Goal: Communication & Community: Ask a question

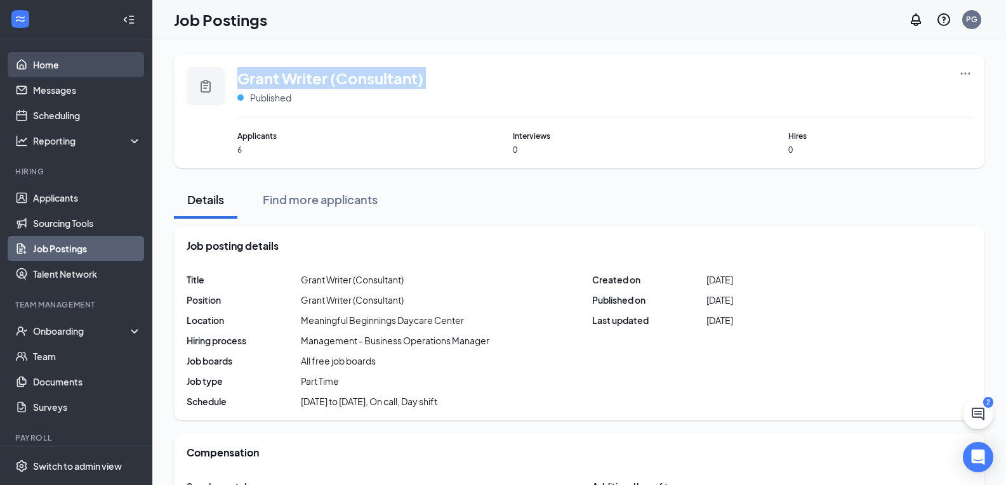
click at [67, 63] on link "Home" at bounding box center [87, 64] width 109 height 25
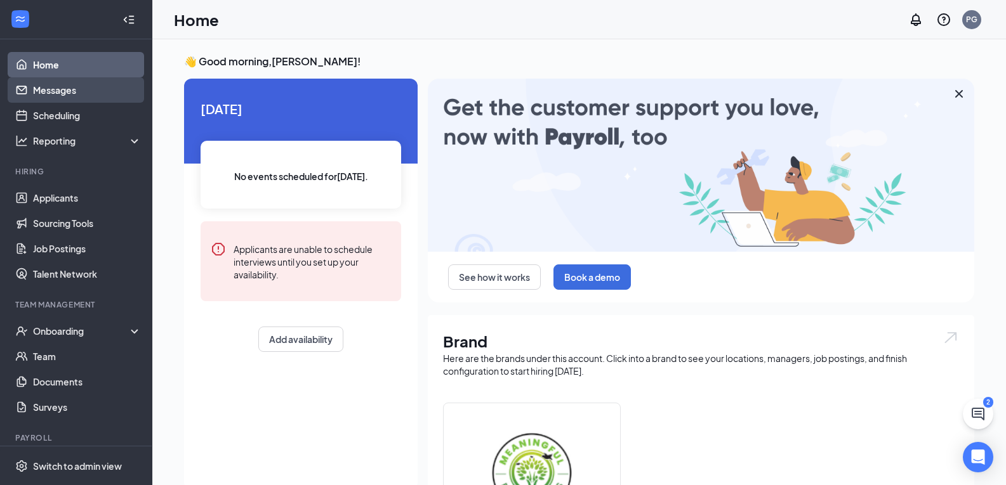
click at [109, 88] on link "Messages" at bounding box center [87, 89] width 109 height 25
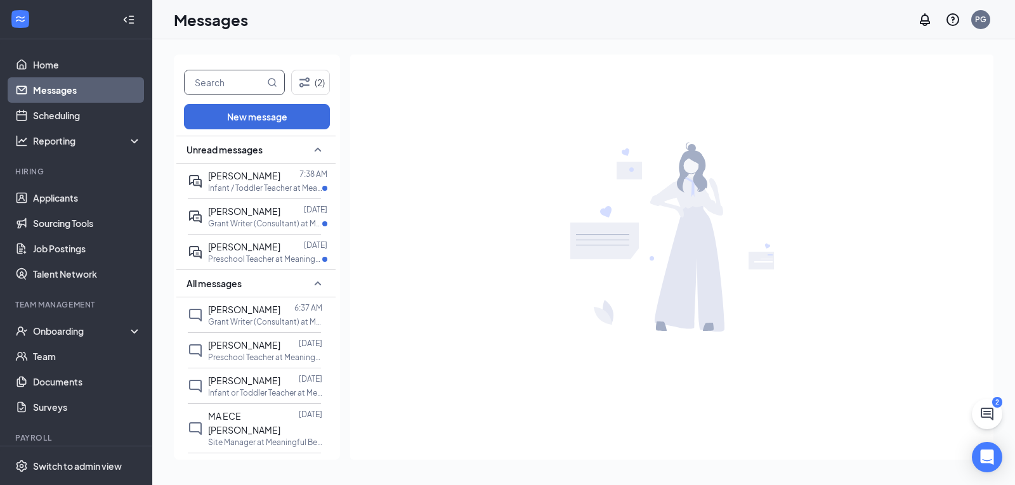
click at [199, 79] on input "text" at bounding box center [225, 82] width 80 height 24
type input "jaiden"
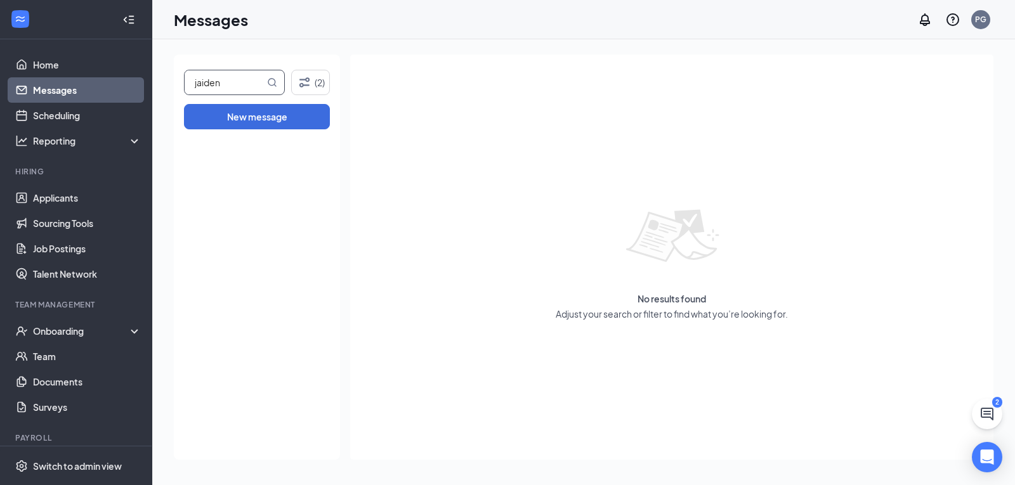
click at [227, 86] on input "jaiden" at bounding box center [225, 82] width 80 height 24
click at [41, 60] on link "Home" at bounding box center [87, 64] width 109 height 25
